Goal: Register for event/course

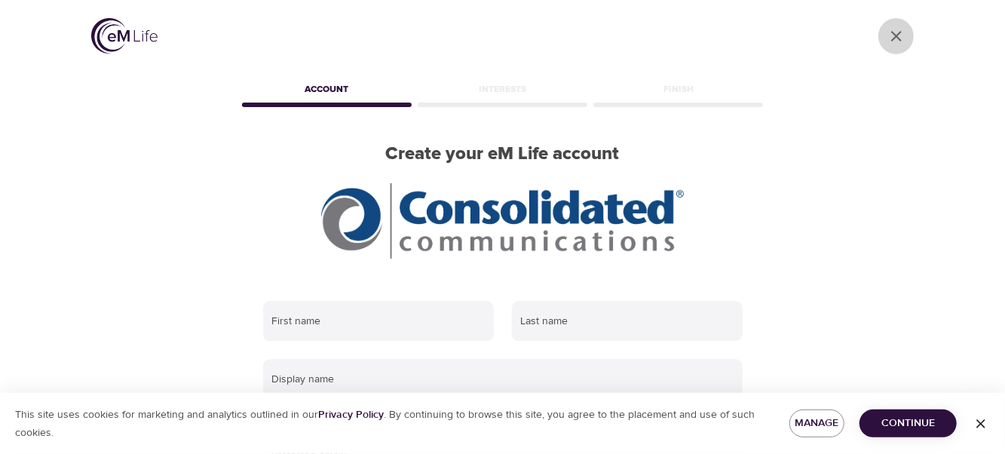
click at [903, 32] on icon "User Profile" at bounding box center [897, 36] width 18 height 18
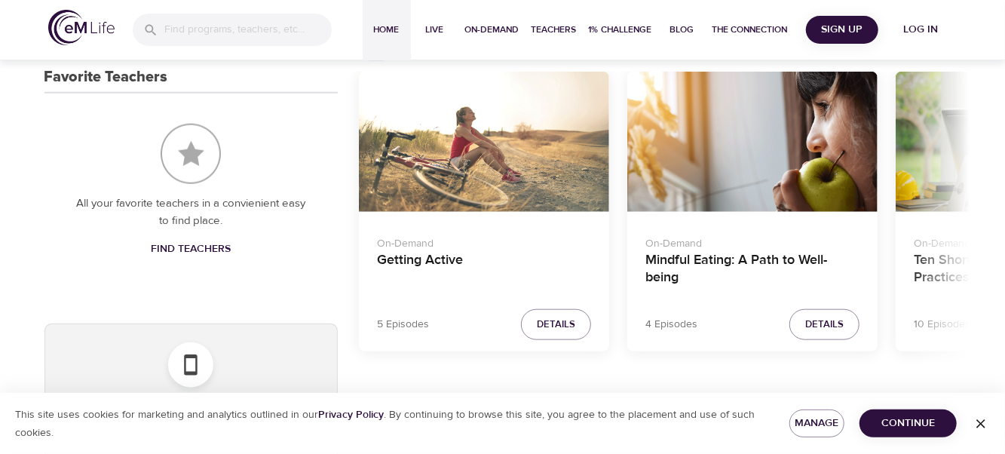
scroll to position [679, 0]
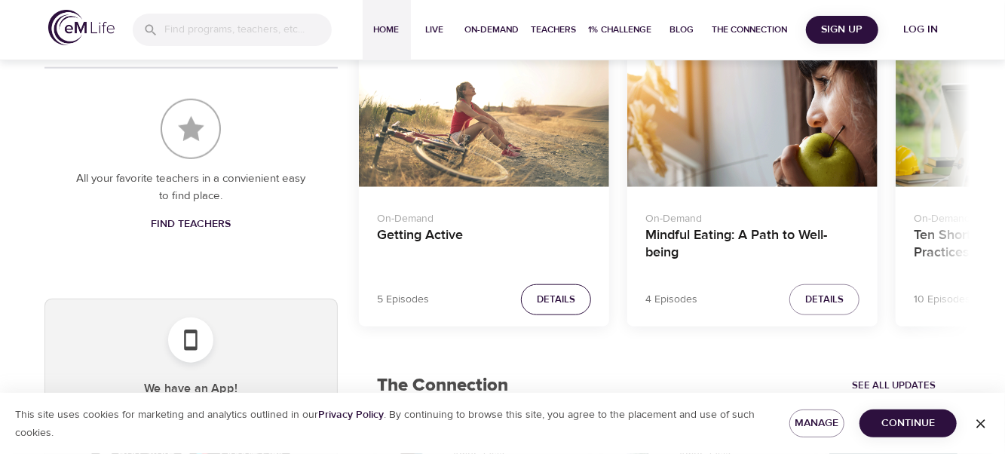
click at [543, 296] on span "Details" at bounding box center [556, 299] width 38 height 17
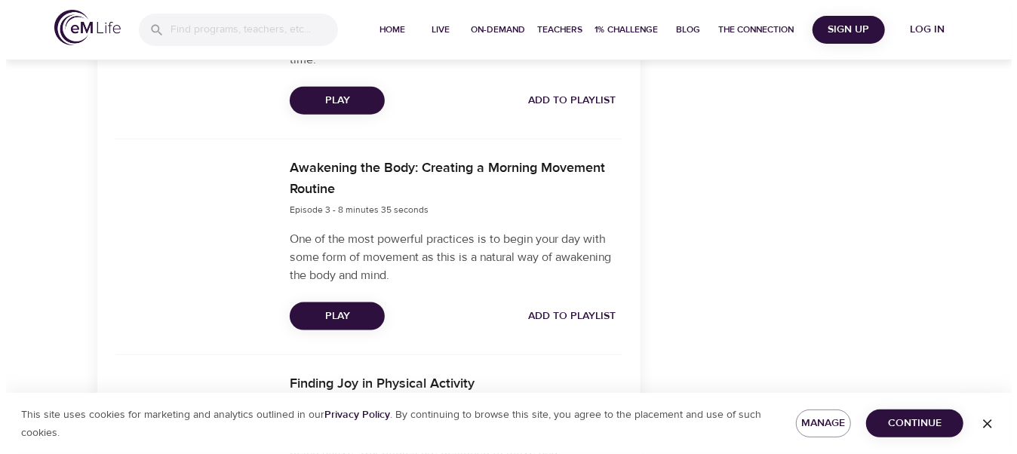
scroll to position [980, 0]
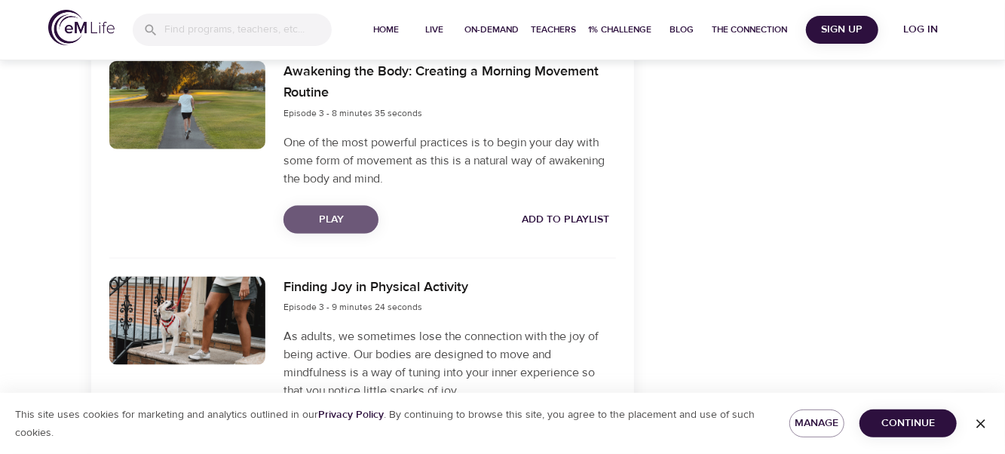
click at [324, 221] on span "Play" at bounding box center [331, 219] width 71 height 19
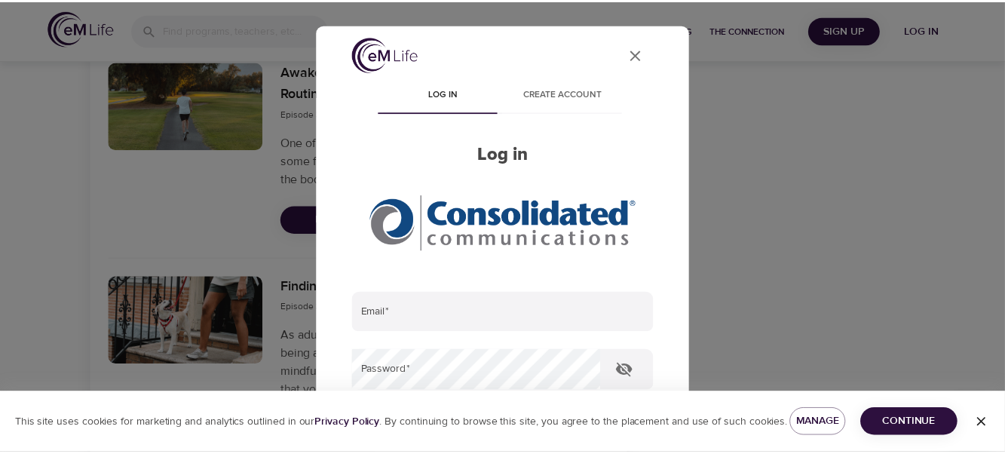
scroll to position [0, 0]
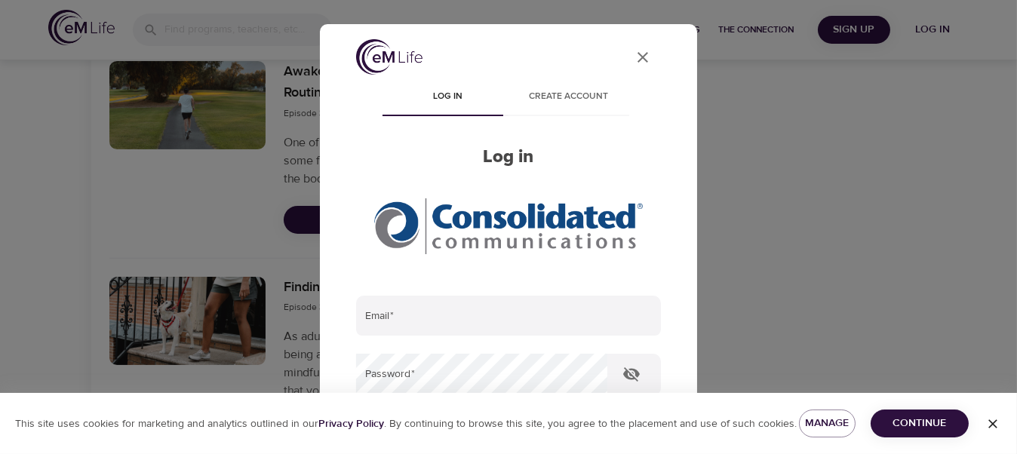
click at [633, 61] on icon "User Profile" at bounding box center [642, 57] width 18 height 18
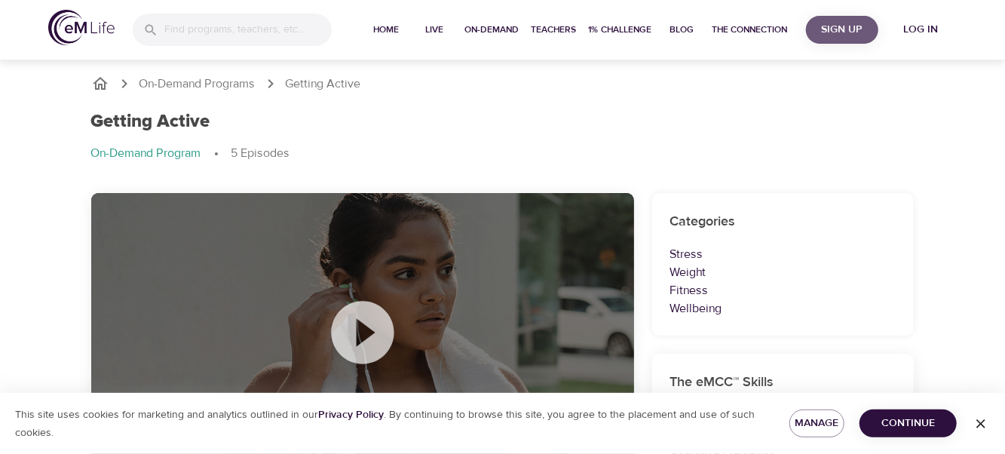
click at [841, 27] on span "Sign Up" at bounding box center [842, 29] width 60 height 19
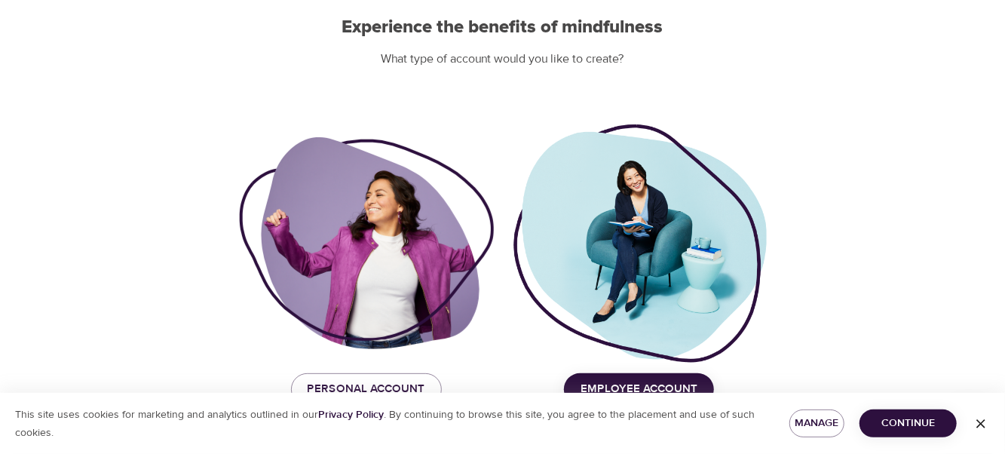
scroll to position [179, 0]
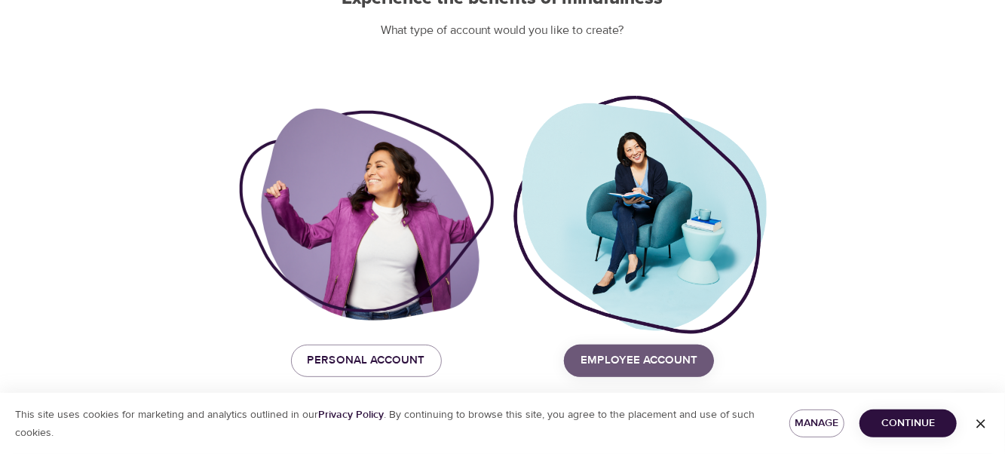
click at [611, 355] on span "Employee Account" at bounding box center [639, 361] width 117 height 20
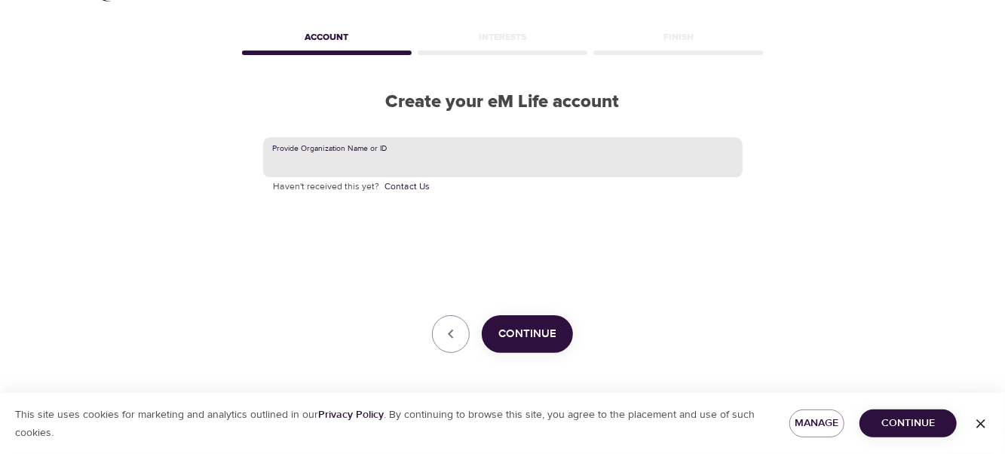
click at [342, 164] on input "text" at bounding box center [503, 157] width 480 height 41
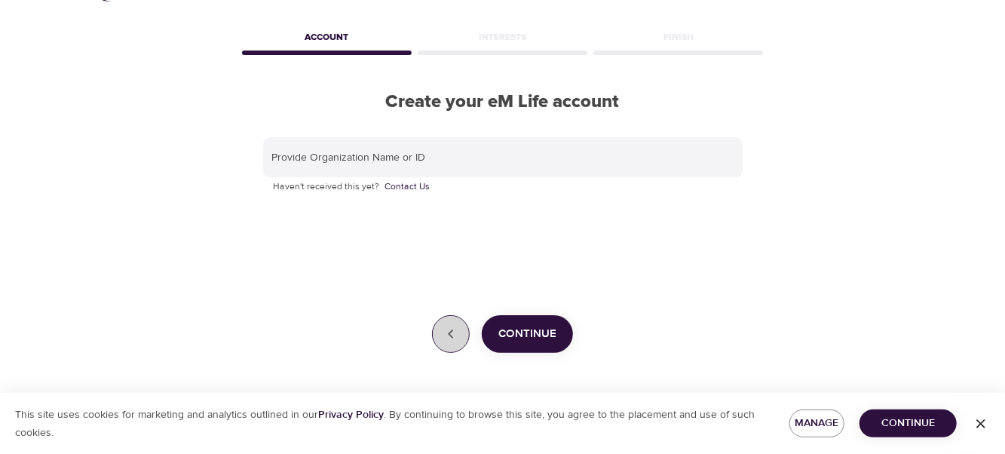
click at [443, 326] on icon "button" at bounding box center [451, 334] width 18 height 18
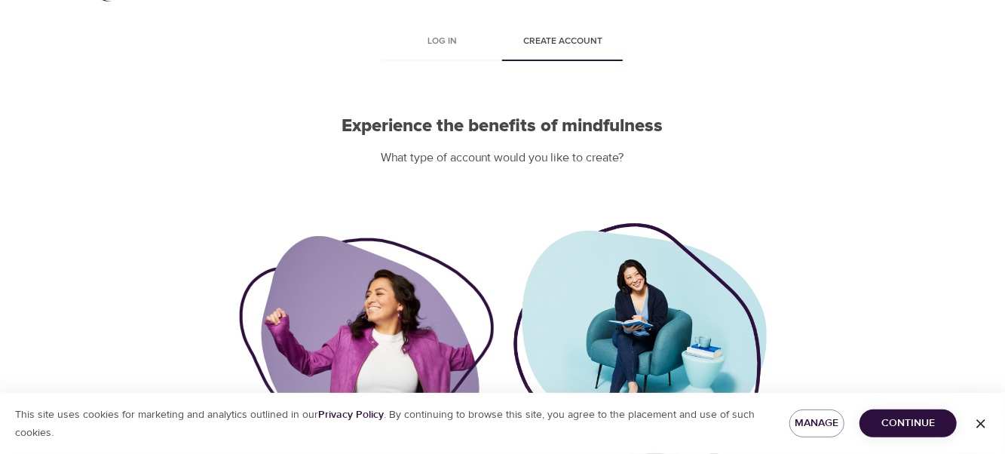
click at [977, 423] on icon "button" at bounding box center [981, 423] width 15 height 15
